Goal: Transaction & Acquisition: Purchase product/service

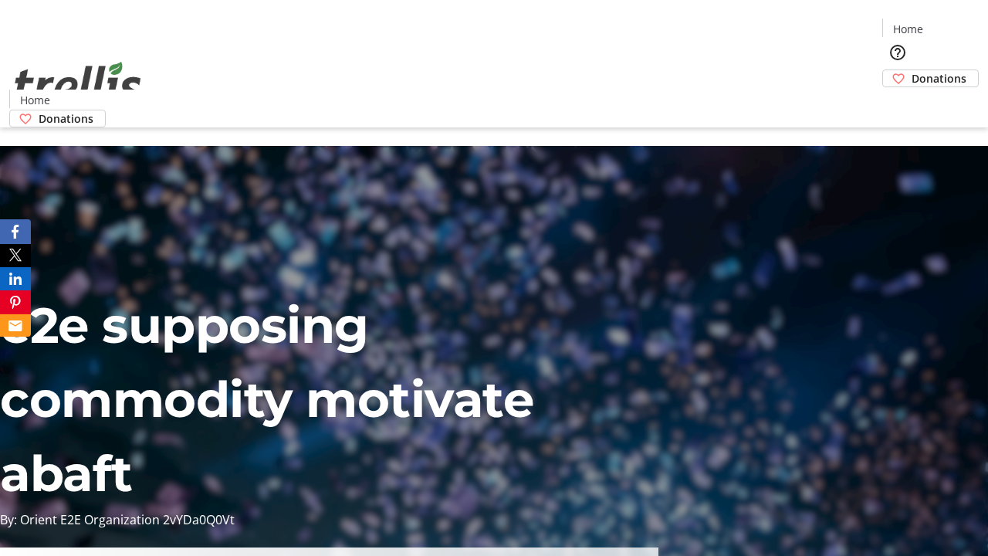
click at [912, 70] on span "Donations" at bounding box center [939, 78] width 55 height 16
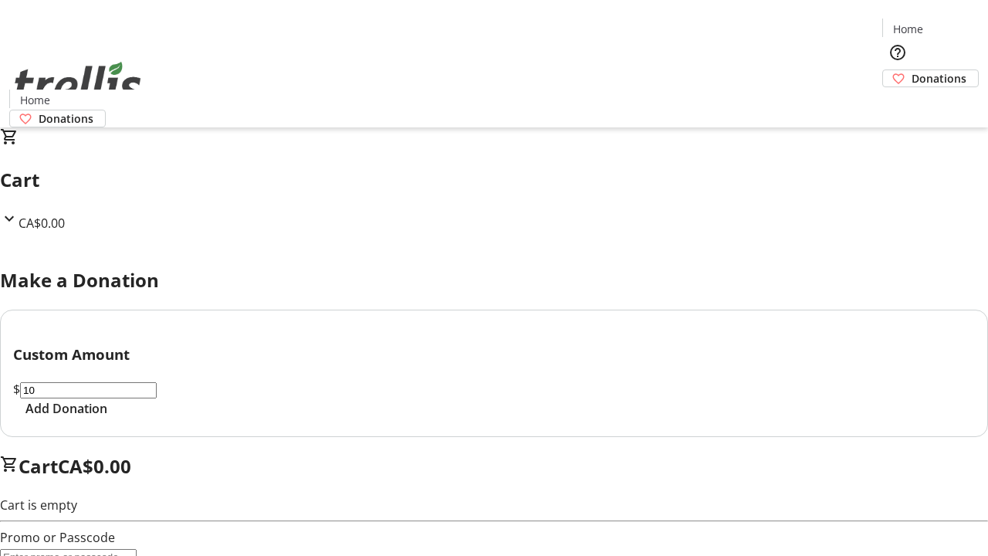
click at [107, 418] on span "Add Donation" at bounding box center [66, 408] width 82 height 19
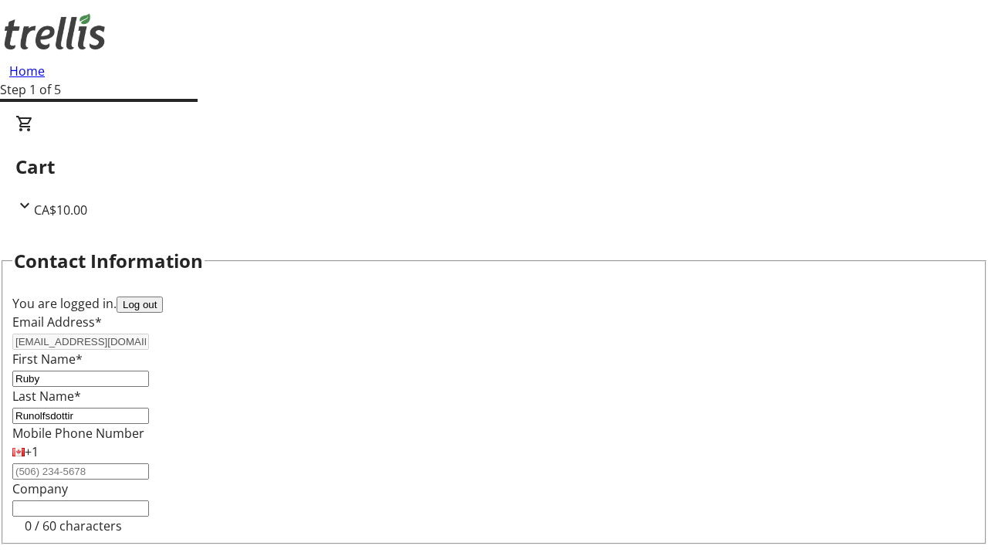
select select "CA"
type input "[STREET_ADDRESS][PERSON_NAME]"
type input "Kelowna"
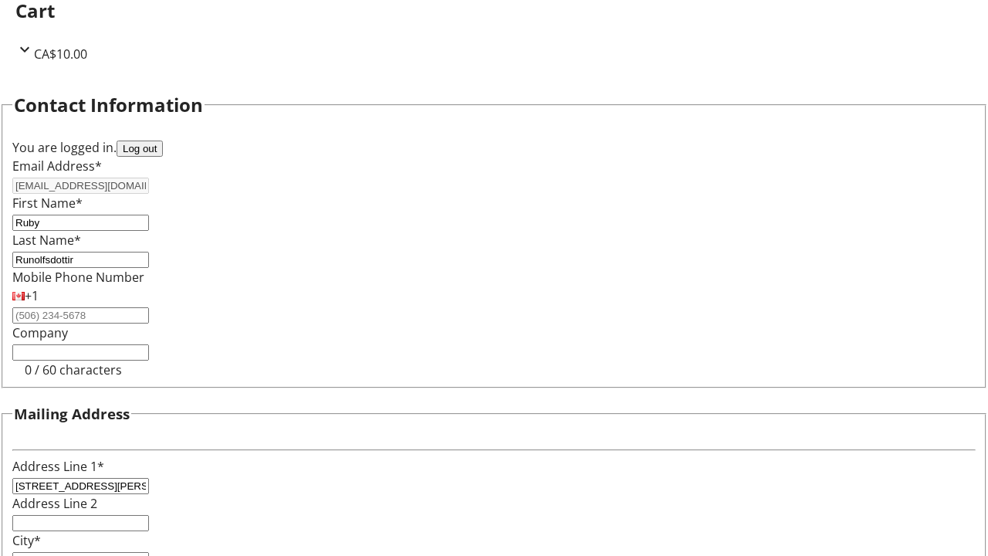
select select "BC"
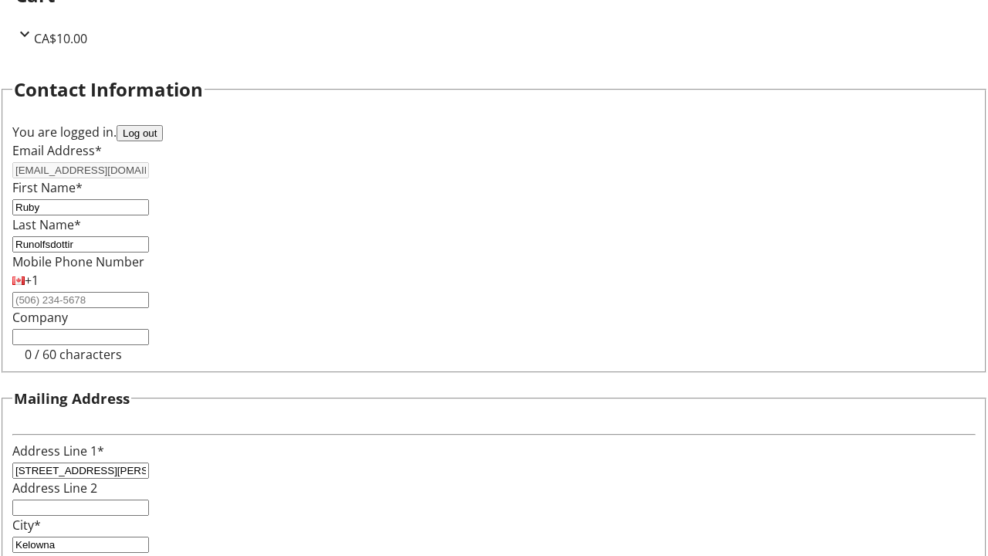
type input "Kelowna"
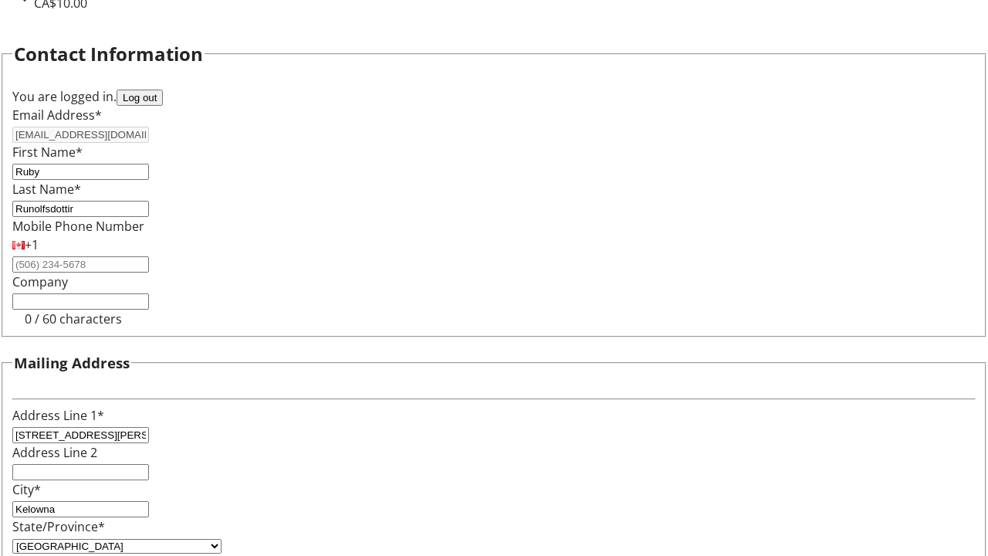
type input "V1Y 0C2"
